Goal: Task Accomplishment & Management: Manage account settings

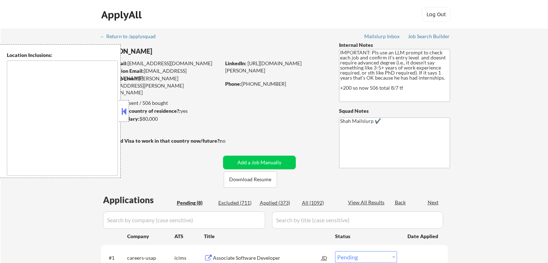
select select ""pending""
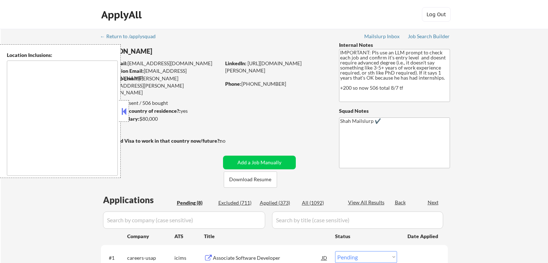
select select ""pending""
type textarea "[GEOGRAPHIC_DATA], [GEOGRAPHIC_DATA] [GEOGRAPHIC_DATA], [GEOGRAPHIC_DATA] [GEOG…"
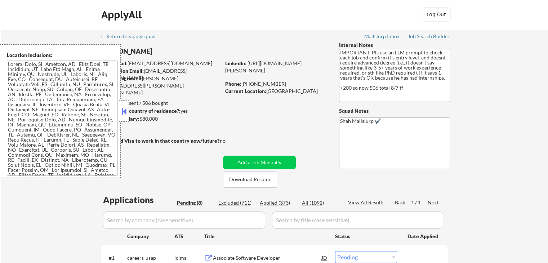
select select ""pending""
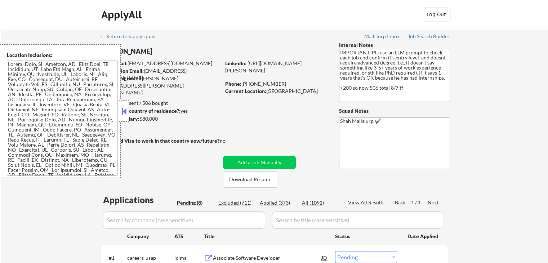
select select ""pending""
select select ""PLACEHOLDER_1427118222253""
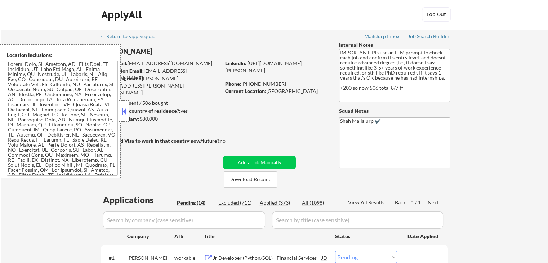
select select ""PLACEHOLDER_1427118222253""
select select ""pending""
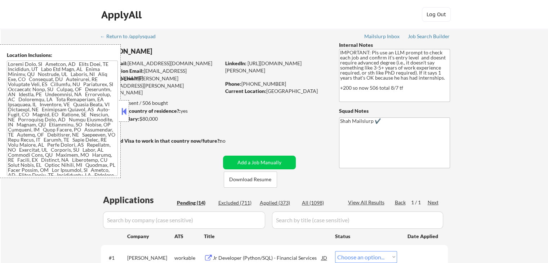
select select ""pending""
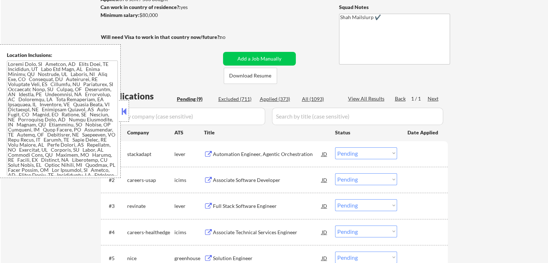
scroll to position [108, 0]
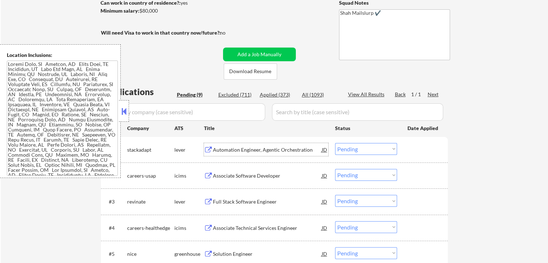
click at [236, 147] on div "Automation Engineer, Agentic Orchestration" at bounding box center [267, 149] width 109 height 7
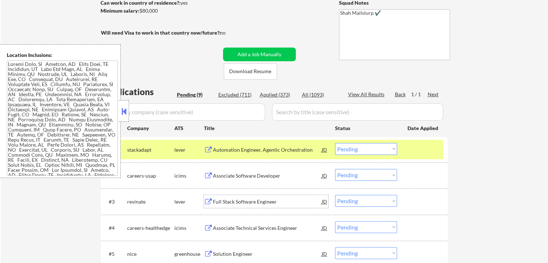
click at [229, 202] on div "Full Stack Software Engineer" at bounding box center [267, 201] width 109 height 7
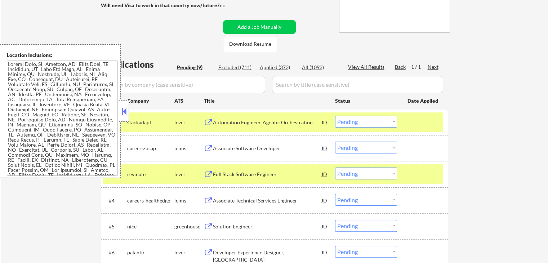
scroll to position [216, 0]
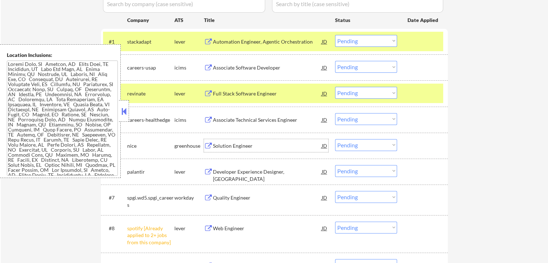
click at [225, 146] on div "Solution Engineer" at bounding box center [267, 145] width 109 height 7
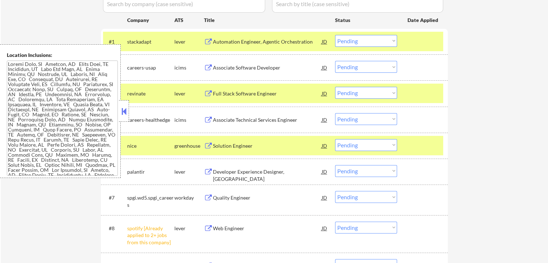
click at [218, 172] on div "Developer Experience Designer, [GEOGRAPHIC_DATA]" at bounding box center [267, 175] width 109 height 14
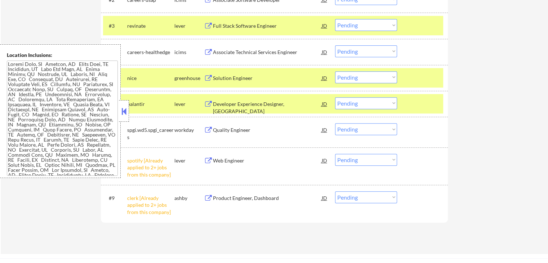
scroll to position [288, 0]
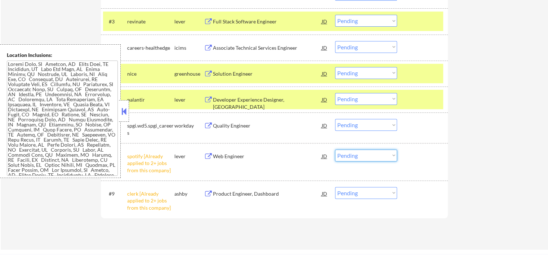
click at [369, 152] on select "Choose an option... Pending Applied Excluded (Questions) Excluded (Expired) Exc…" at bounding box center [366, 155] width 62 height 12
select select ""excluded__other_""
click at [335, 149] on select "Choose an option... Pending Applied Excluded (Questions) Excluded (Expired) Exc…" at bounding box center [366, 155] width 62 height 12
click at [366, 198] on select "Choose an option... Pending Applied Excluded (Questions) Excluded (Expired) Exc…" at bounding box center [366, 193] width 62 height 12
select select ""excluded__other_""
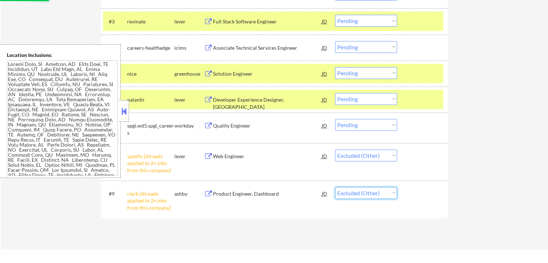
click at [335, 187] on select "Choose an option... Pending Applied Excluded (Questions) Excluded (Expired) Exc…" at bounding box center [366, 193] width 62 height 12
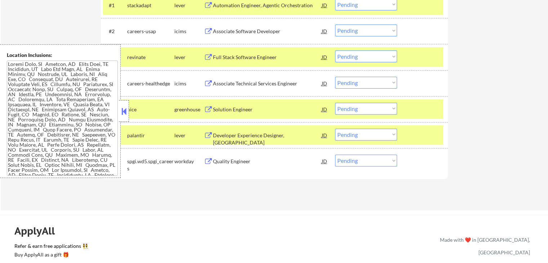
scroll to position [216, 0]
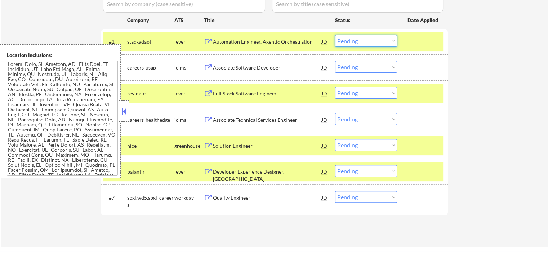
click at [366, 37] on select "Choose an option... Pending Applied Excluded (Questions) Excluded (Expired) Exc…" at bounding box center [366, 41] width 62 height 12
click at [335, 35] on select "Choose an option... Pending Applied Excluded (Questions) Excluded (Expired) Exc…" at bounding box center [366, 41] width 62 height 12
select select ""pending""
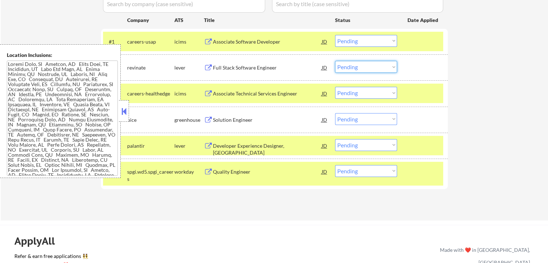
click at [361, 67] on select "Choose an option... Pending Applied Excluded (Questions) Excluded (Expired) Exc…" at bounding box center [366, 67] width 62 height 12
click at [335, 61] on select "Choose an option... Pending Applied Excluded (Questions) Excluded (Expired) Exc…" at bounding box center [366, 67] width 62 height 12
select select ""pending""
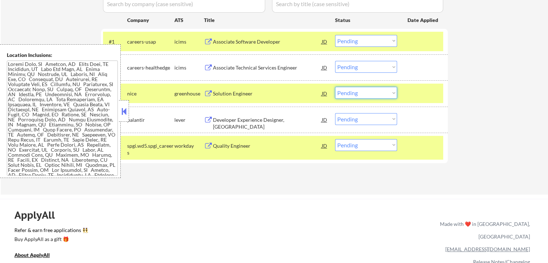
click at [362, 92] on select "Choose an option... Pending Applied Excluded (Questions) Excluded (Expired) Exc…" at bounding box center [366, 93] width 62 height 12
click at [335, 87] on select "Choose an option... Pending Applied Excluded (Questions) Excluded (Expired) Exc…" at bounding box center [366, 93] width 62 height 12
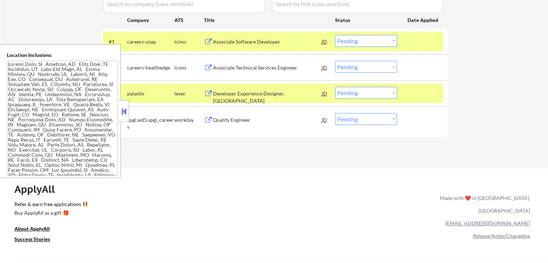
drag, startPoint x: 362, startPoint y: 91, endPoint x: 366, endPoint y: 97, distance: 7.2
click at [362, 91] on select "Choose an option... Pending Applied Excluded (Questions) Excluded (Expired) Exc…" at bounding box center [366, 93] width 62 height 12
click at [335, 87] on select "Choose an option... Pending Applied Excluded (Questions) Excluded (Expired) Exc…" at bounding box center [366, 93] width 62 height 12
click at [271, 146] on div "Applications Pending (4) Excluded (714) Applied (375) All (1093) View All Resul…" at bounding box center [274, 66] width 347 height 177
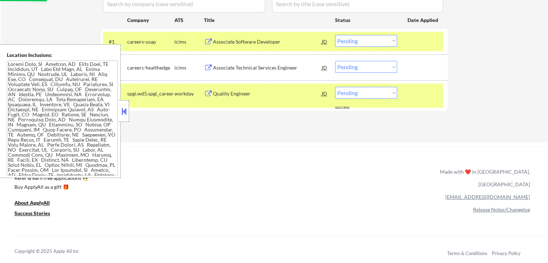
click at [231, 94] on div "Quality Engineer" at bounding box center [267, 93] width 109 height 7
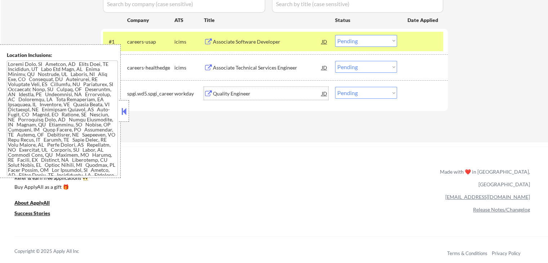
click at [365, 93] on select "Choose an option... Pending Applied Excluded (Questions) Excluded (Expired) Exc…" at bounding box center [366, 93] width 62 height 12
select select ""excluded__bad_match_""
click at [335, 87] on select "Choose an option... Pending Applied Excluded (Questions) Excluded (Expired) Exc…" at bounding box center [366, 93] width 62 height 12
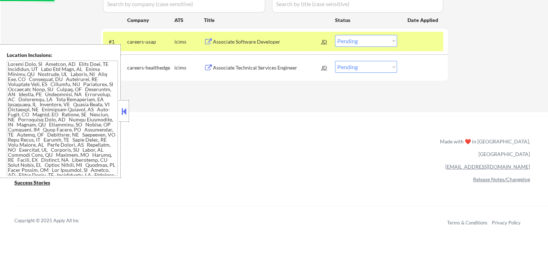
click at [361, 70] on select "Choose an option... Pending Applied Excluded (Questions) Excluded (Expired) Exc…" at bounding box center [366, 67] width 62 height 12
select select ""excluded__other_""
click at [335, 61] on select "Choose an option... Pending Applied Excluded (Questions) Excluded (Expired) Exc…" at bounding box center [366, 67] width 62 height 12
drag, startPoint x: 354, startPoint y: 42, endPoint x: 355, endPoint y: 46, distance: 4.0
click at [354, 42] on select "Choose an option... Pending Applied Excluded (Questions) Excluded (Expired) Exc…" at bounding box center [366, 41] width 62 height 12
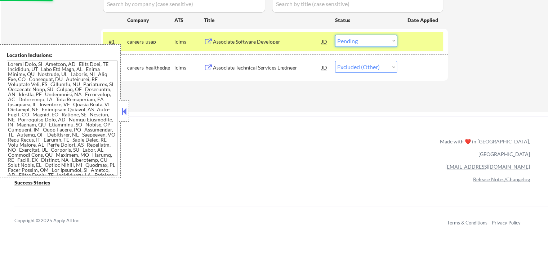
select select ""excluded__other_""
click at [335, 35] on select "Choose an option... Pending Applied Excluded (Questions) Excluded (Expired) Exc…" at bounding box center [366, 41] width 62 height 12
click at [322, 123] on div "ApplyAll Refer & earn free applications 👯‍♀️ Buy ApplyAll as a gift 🎁 About App…" at bounding box center [274, 178] width 548 height 114
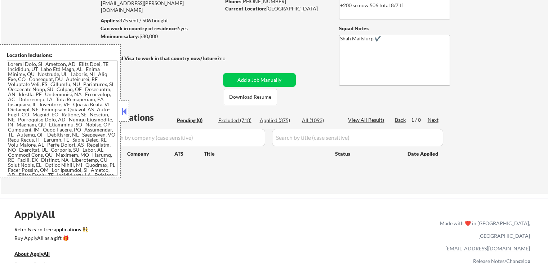
scroll to position [72, 0]
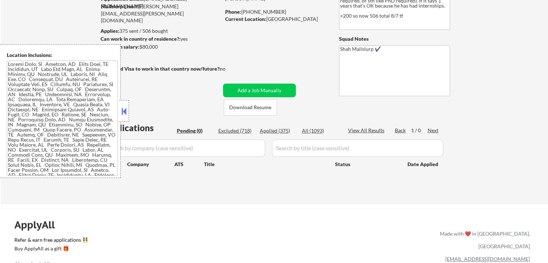
drag, startPoint x: 140, startPoint y: 32, endPoint x: 168, endPoint y: 29, distance: 27.9
click at [168, 29] on div "Applies: 375 sent / 506 bought" at bounding box center [161, 30] width 120 height 7
click at [284, 130] on div "Applied (375)" at bounding box center [278, 130] width 36 height 7
